Goal: Task Accomplishment & Management: Manage account settings

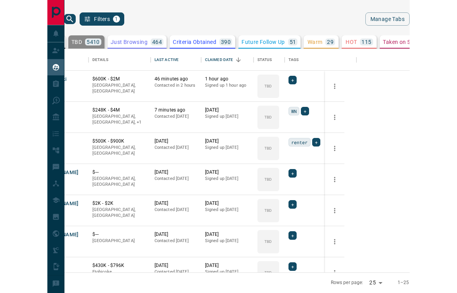
scroll to position [223, 330]
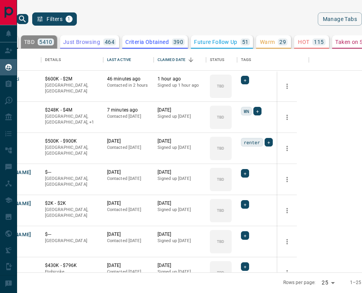
click at [54, 40] on div "TBD 5410" at bounding box center [39, 41] width 30 height 7
click at [131, 57] on div "Last Active" at bounding box center [119, 60] width 24 height 22
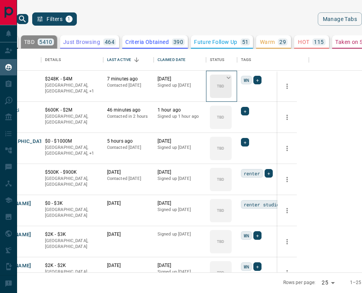
click at [233, 76] on icon at bounding box center [229, 78] width 8 height 8
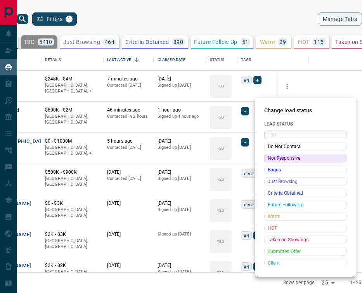
click at [279, 158] on span "Not Responsive" at bounding box center [305, 158] width 75 height 8
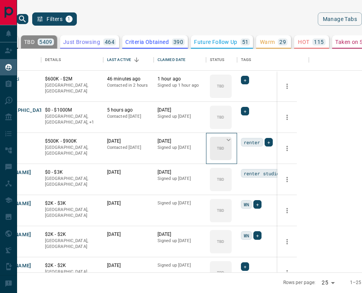
click at [233, 137] on icon at bounding box center [229, 140] width 8 height 8
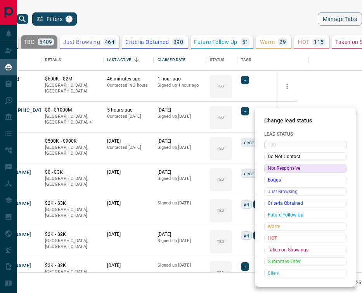
click at [281, 165] on span "Not Responsive" at bounding box center [305, 168] width 75 height 8
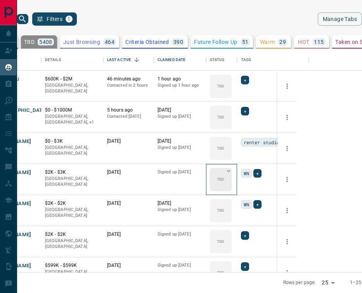
click at [232, 168] on div "TBD" at bounding box center [221, 179] width 22 height 23
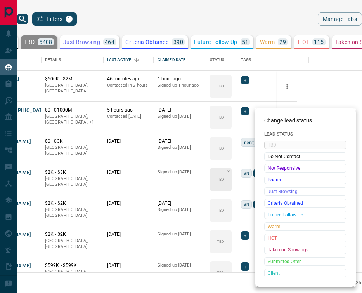
click at [284, 168] on span "Not Responsive" at bounding box center [305, 168] width 75 height 8
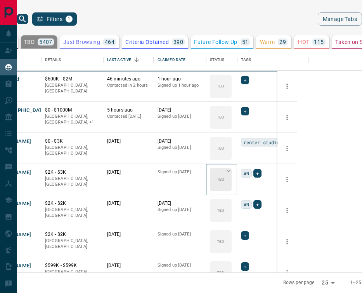
click at [232, 168] on div "TBD" at bounding box center [221, 179] width 22 height 23
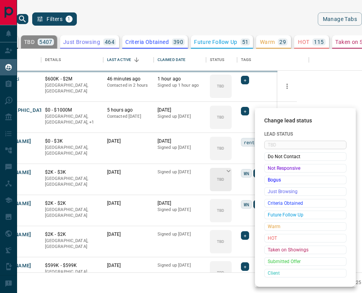
click at [284, 168] on div "Change lead status Lead Status TBD Do Not Contact Not Responsive Bogus Just Bro…" at bounding box center [181, 146] width 362 height 293
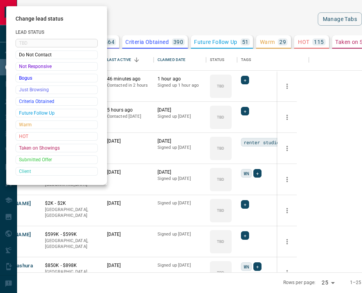
click at [284, 169] on div at bounding box center [181, 146] width 362 height 293
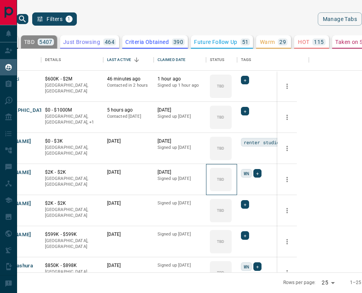
click at [232, 169] on div "TBD" at bounding box center [221, 179] width 22 height 23
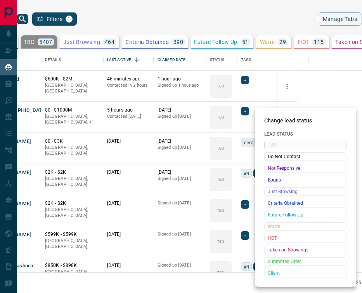
click at [284, 169] on span "Not Responsive" at bounding box center [305, 168] width 75 height 8
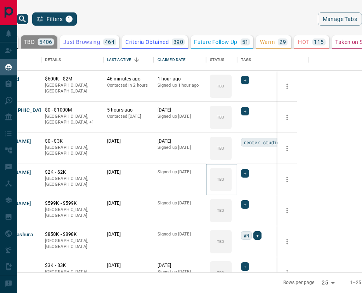
click at [232, 169] on div "TBD" at bounding box center [221, 179] width 22 height 23
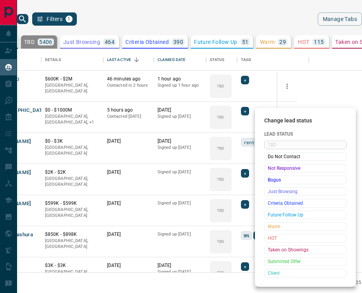
click at [284, 169] on span "Not Responsive" at bounding box center [305, 168] width 75 height 8
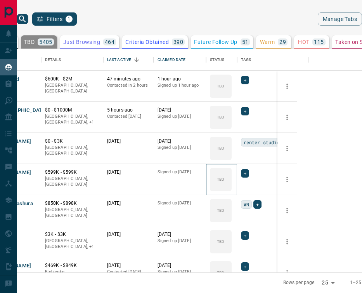
click at [232, 169] on div "TBD" at bounding box center [221, 179] width 22 height 23
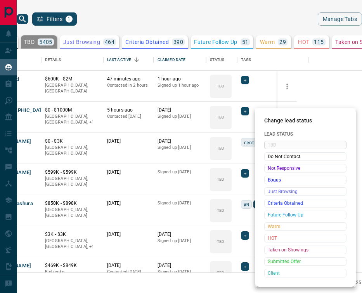
click at [284, 169] on span "Not Responsive" at bounding box center [305, 168] width 75 height 8
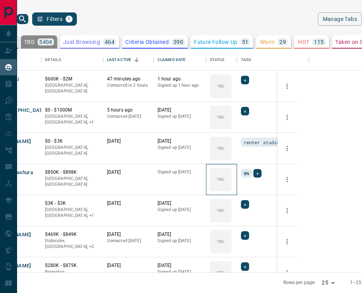
click at [232, 169] on div "TBD" at bounding box center [221, 179] width 22 height 23
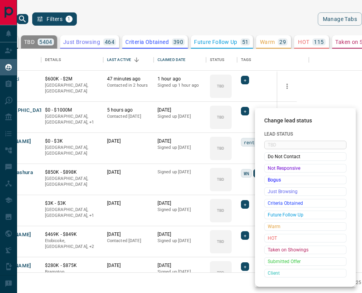
click at [284, 169] on span "Not Responsive" at bounding box center [305, 168] width 75 height 8
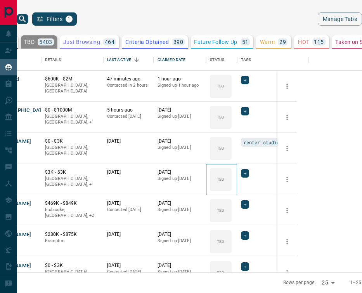
click at [232, 169] on div "TBD" at bounding box center [221, 179] width 22 height 23
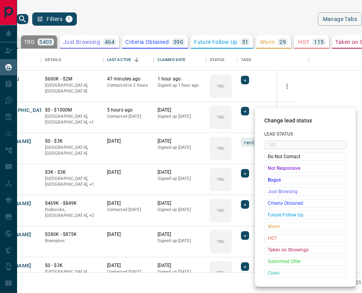
click at [284, 169] on span "Not Responsive" at bounding box center [305, 168] width 75 height 8
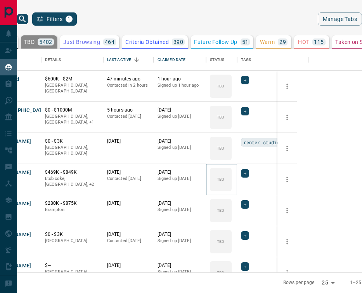
click at [232, 169] on div "TBD" at bounding box center [221, 179] width 22 height 23
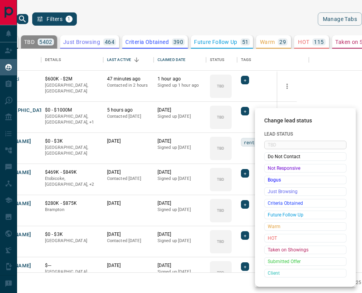
click at [284, 169] on span "Not Responsive" at bounding box center [305, 168] width 75 height 8
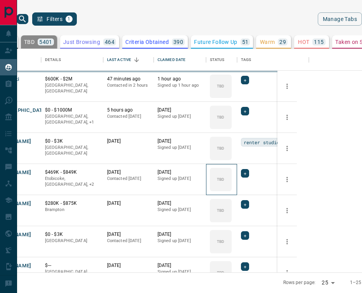
click at [232, 169] on div "TBD" at bounding box center [221, 179] width 22 height 23
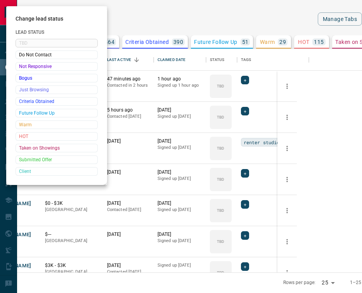
click at [284, 169] on div at bounding box center [181, 146] width 362 height 293
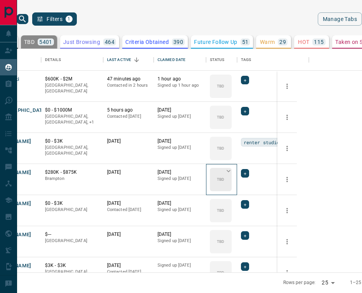
click at [232, 170] on div "TBD" at bounding box center [221, 179] width 22 height 23
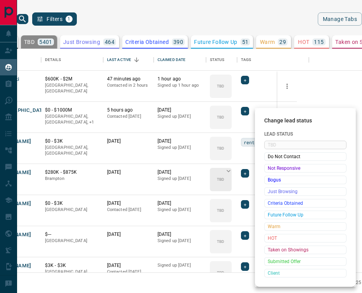
click at [283, 170] on span "Not Responsive" at bounding box center [305, 168] width 75 height 8
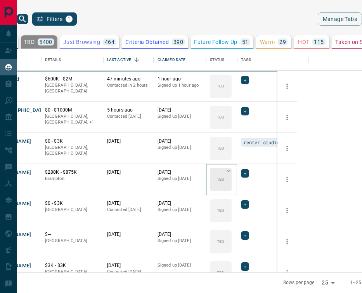
click at [232, 170] on div "TBD" at bounding box center [221, 179] width 22 height 23
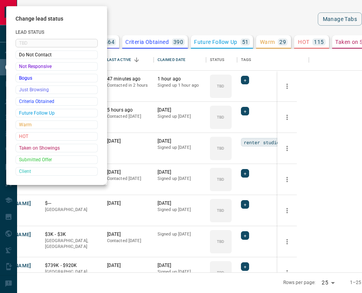
click at [283, 173] on div at bounding box center [181, 146] width 362 height 293
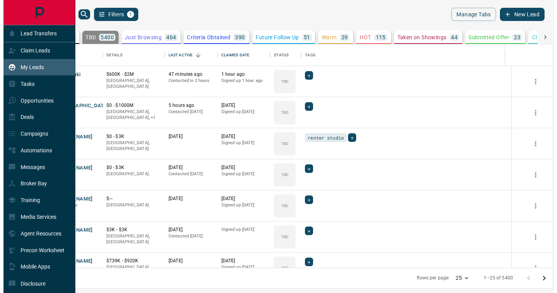
scroll to position [223, 530]
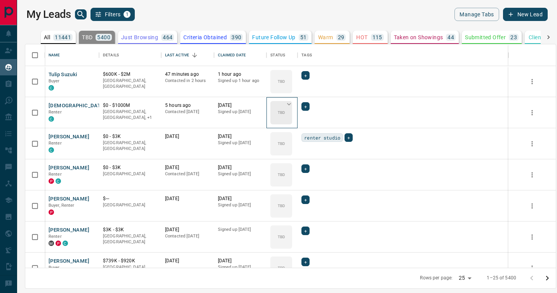
click at [285, 106] on icon at bounding box center [289, 104] width 8 height 8
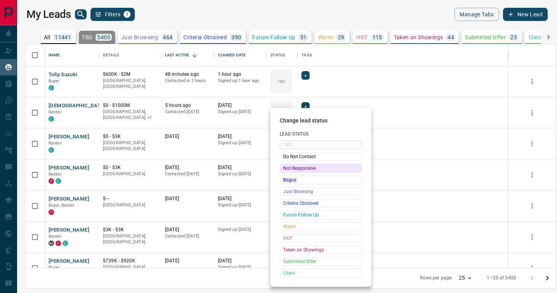
click at [285, 170] on span "Not Responsive" at bounding box center [320, 168] width 75 height 8
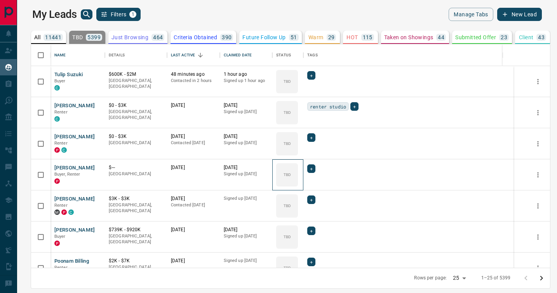
click at [0, 0] on icon at bounding box center [0, 0] width 0 height 0
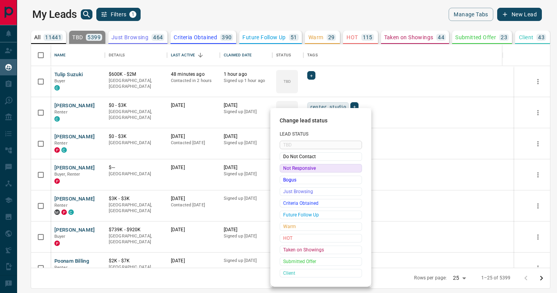
click at [285, 170] on span "Not Responsive" at bounding box center [320, 168] width 75 height 8
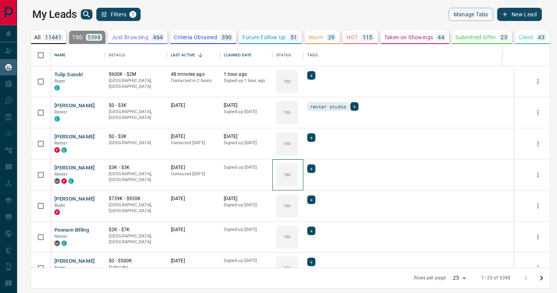
click at [0, 0] on icon at bounding box center [0, 0] width 0 height 0
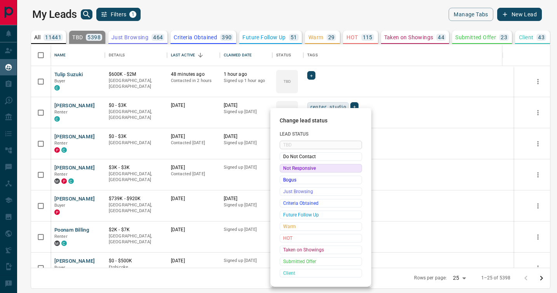
click at [285, 170] on span "Not Responsive" at bounding box center [320, 168] width 75 height 8
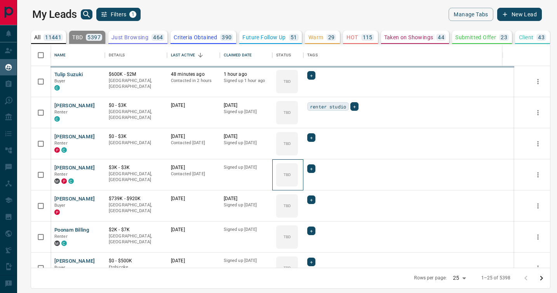
click at [0, 0] on icon at bounding box center [0, 0] width 0 height 0
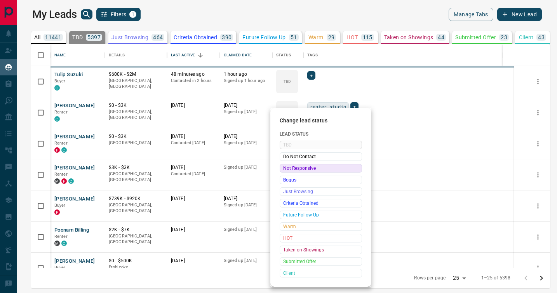
click at [285, 170] on div at bounding box center [278, 146] width 557 height 293
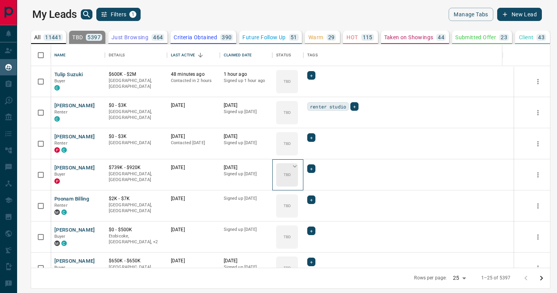
click at [291, 167] on icon at bounding box center [295, 166] width 8 height 8
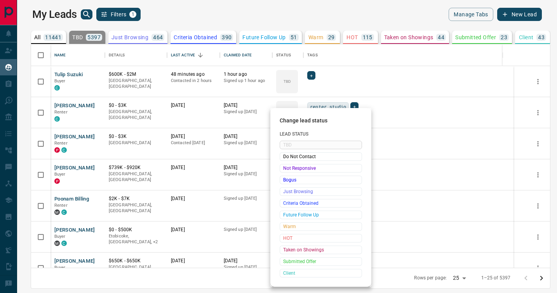
click at [285, 167] on span "Not Responsive" at bounding box center [320, 168] width 75 height 8
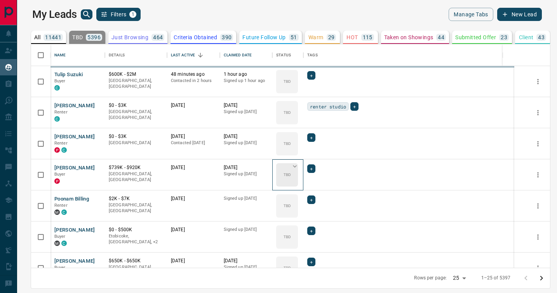
click at [291, 167] on icon at bounding box center [295, 166] width 8 height 8
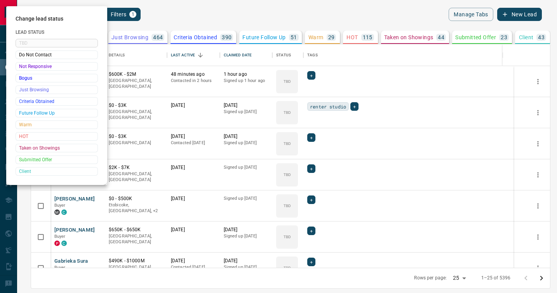
click at [285, 167] on div at bounding box center [278, 146] width 557 height 293
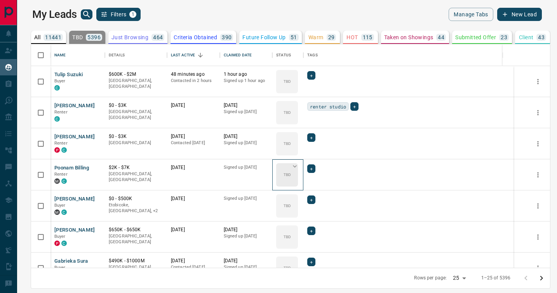
click at [293, 167] on icon at bounding box center [295, 166] width 4 height 2
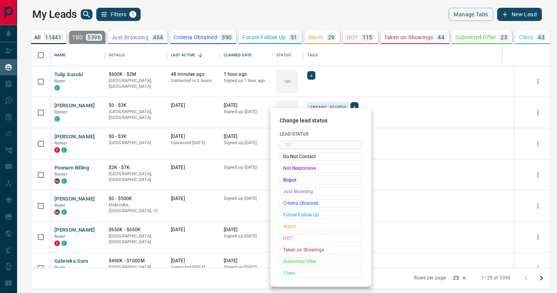
click at [288, 167] on span "Not Responsive" at bounding box center [320, 168] width 75 height 8
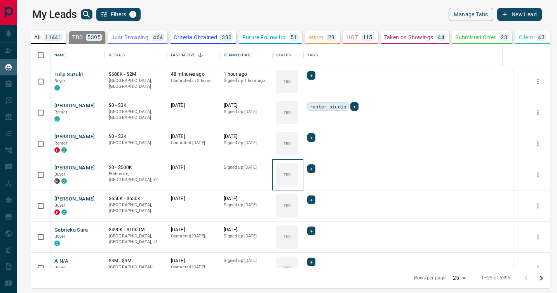
click at [0, 0] on icon at bounding box center [0, 0] width 0 height 0
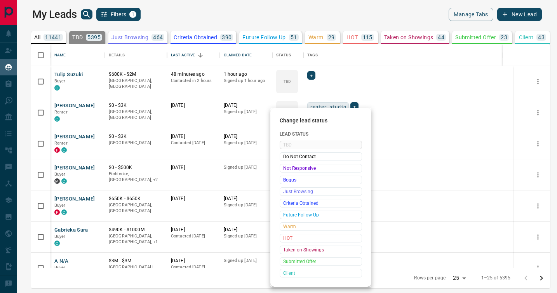
click at [288, 167] on span "Not Responsive" at bounding box center [320, 168] width 75 height 8
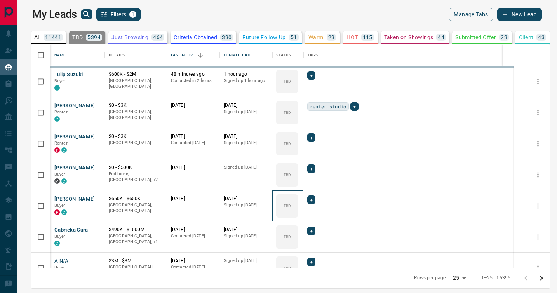
click at [288, 194] on div "TBD" at bounding box center [287, 205] width 22 height 23
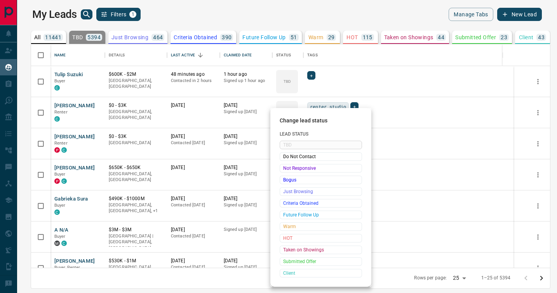
click at [288, 167] on span "Not Responsive" at bounding box center [320, 168] width 75 height 8
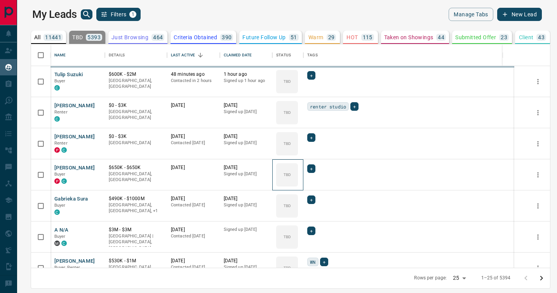
click at [0, 0] on icon at bounding box center [0, 0] width 0 height 0
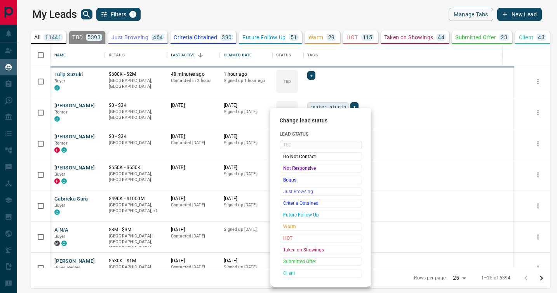
click at [288, 167] on div "Change lead status Lead Status TBD Do Not Contact Not Responsive Bogus Just Bro…" at bounding box center [278, 146] width 557 height 293
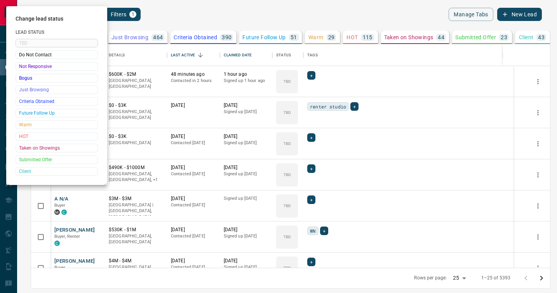
click at [288, 167] on div at bounding box center [278, 146] width 557 height 293
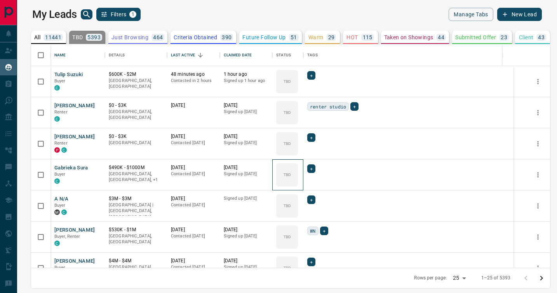
click at [288, 167] on div "TBD" at bounding box center [287, 174] width 22 height 23
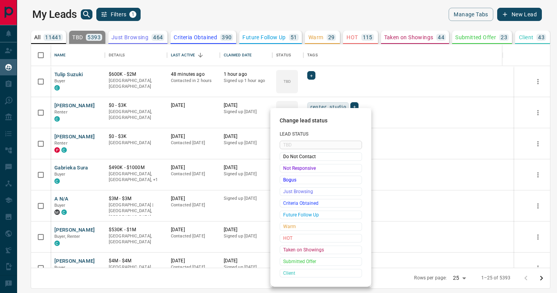
click at [288, 167] on span "Not Responsive" at bounding box center [320, 168] width 75 height 8
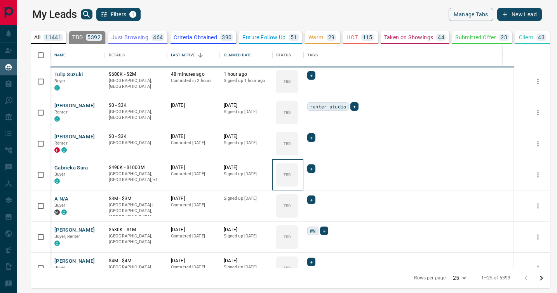
click at [0, 0] on icon at bounding box center [0, 0] width 0 height 0
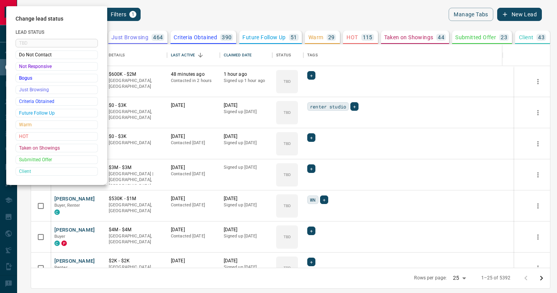
click at [288, 167] on div at bounding box center [278, 146] width 557 height 293
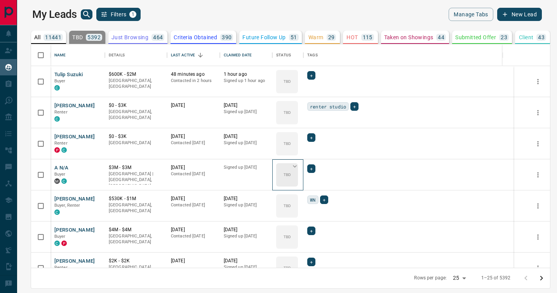
click at [291, 167] on icon at bounding box center [295, 166] width 8 height 8
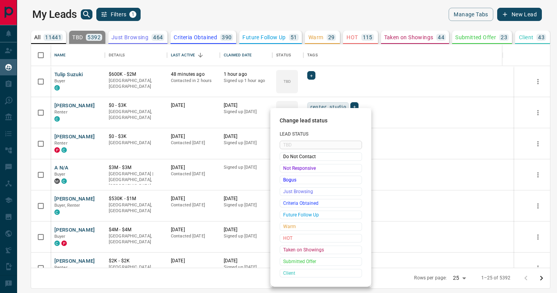
click at [285, 167] on span "Not Responsive" at bounding box center [320, 168] width 75 height 8
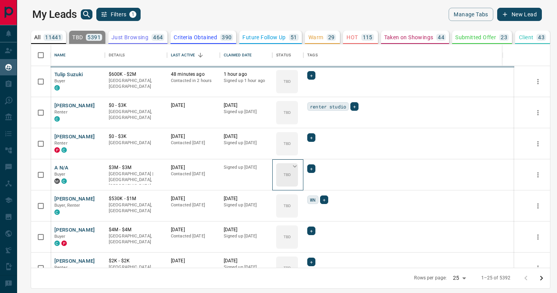
click at [291, 167] on icon at bounding box center [295, 166] width 8 height 8
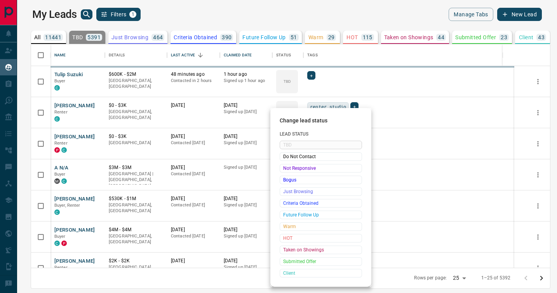
click at [285, 167] on div "Change lead status Lead Status TBD Do Not Contact Not Responsive Bogus Just Bro…" at bounding box center [278, 146] width 557 height 293
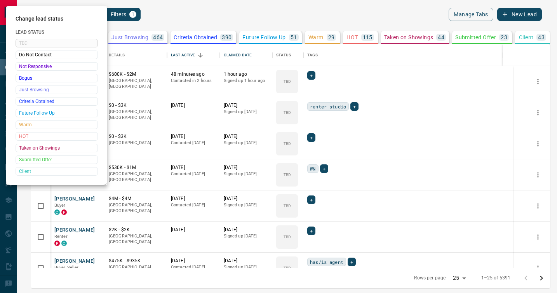
click at [285, 169] on div at bounding box center [278, 146] width 557 height 293
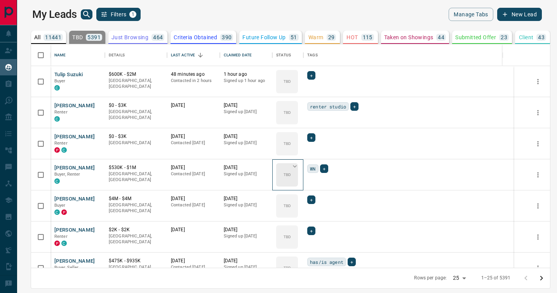
click at [291, 167] on icon at bounding box center [295, 166] width 8 height 8
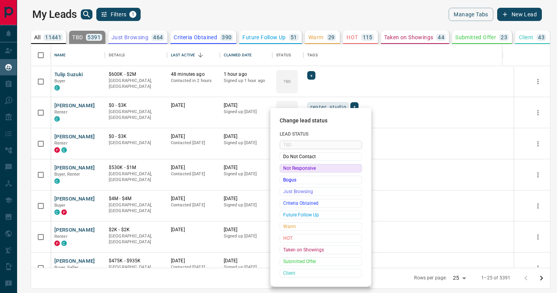
click at [285, 169] on span "Not Responsive" at bounding box center [320, 168] width 75 height 8
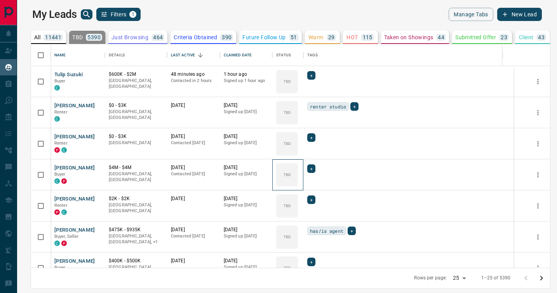
click at [0, 0] on icon at bounding box center [0, 0] width 0 height 0
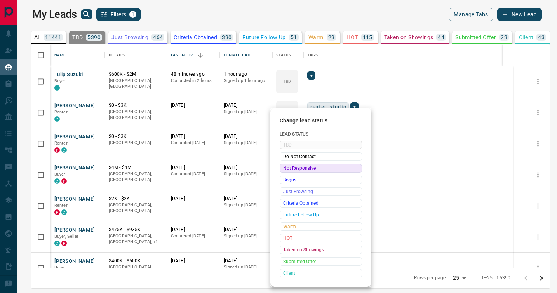
click at [285, 169] on span "Not Responsive" at bounding box center [320, 168] width 75 height 8
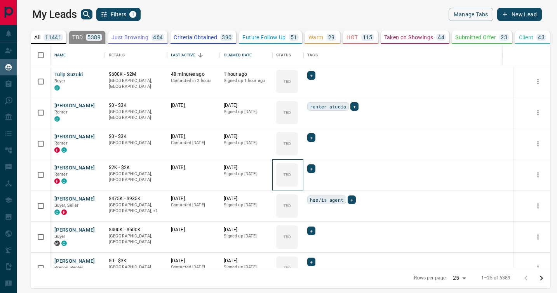
click at [0, 0] on icon at bounding box center [0, 0] width 0 height 0
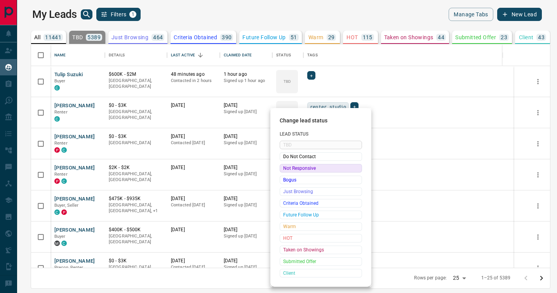
click at [285, 169] on span "Not Responsive" at bounding box center [320, 168] width 75 height 8
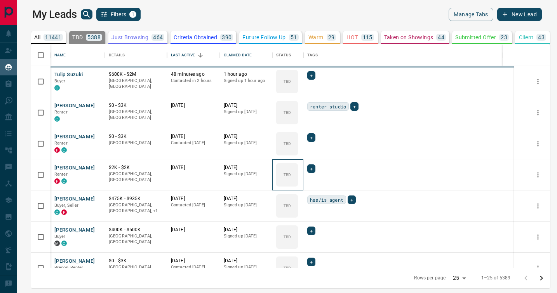
click at [0, 0] on icon at bounding box center [0, 0] width 0 height 0
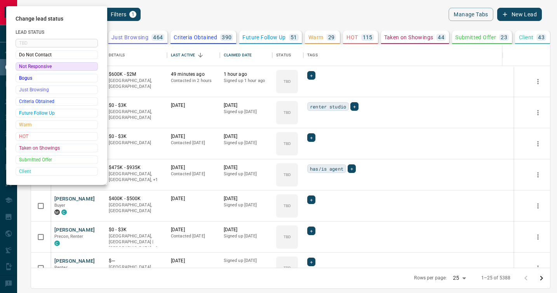
click at [285, 169] on div at bounding box center [278, 146] width 557 height 293
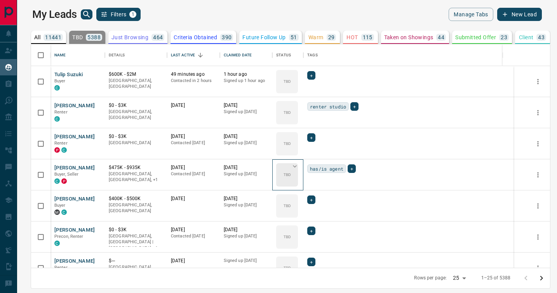
click at [284, 169] on div "TBD" at bounding box center [287, 174] width 22 height 23
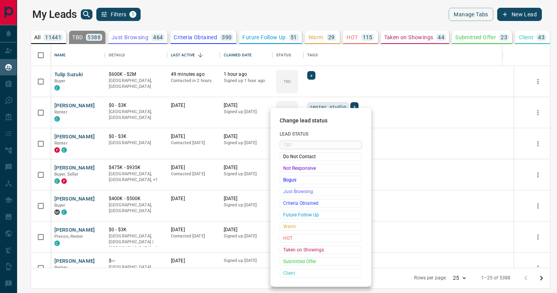
click at [284, 169] on span "Not Responsive" at bounding box center [320, 168] width 75 height 8
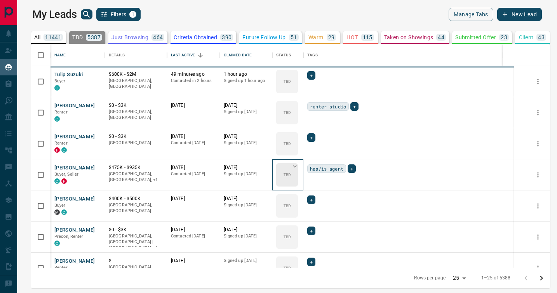
click at [284, 169] on div "TBD" at bounding box center [287, 174] width 22 height 23
